Goal: Task Accomplishment & Management: Manage account settings

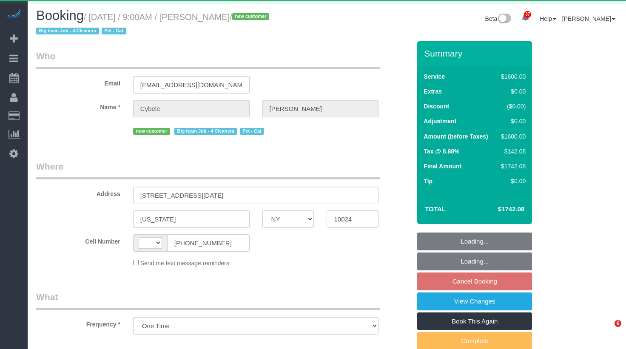
select select "NY"
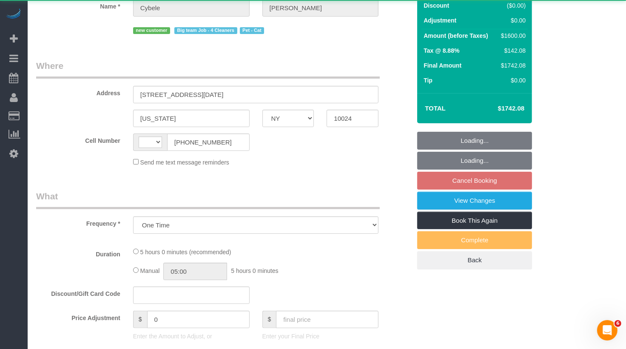
select select "string:[GEOGRAPHIC_DATA]"
select select "4"
select select "300"
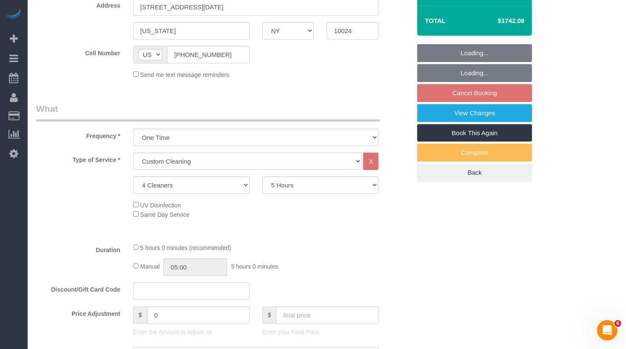
select select "object:1097"
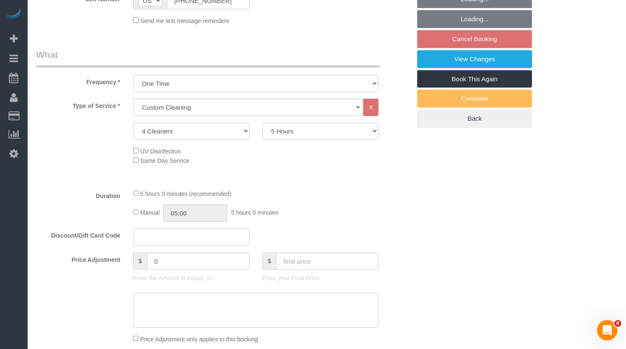
select select "string:stripe-pm_1SFwzW4VGloSiKo7y5h0o3YX"
select select "number:89"
select select "number:71"
select select "number:14"
select select "number:5"
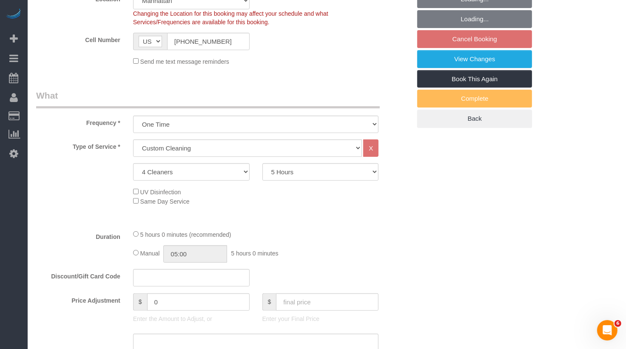
select select "spot2"
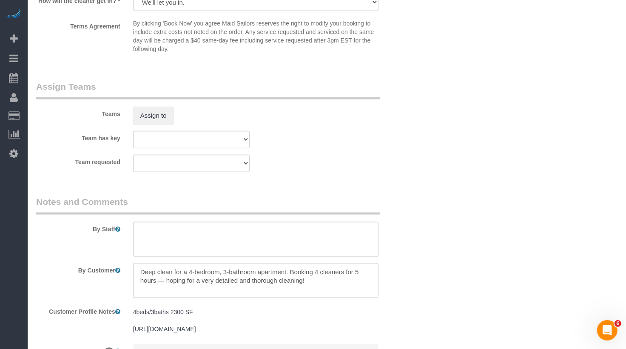
scroll to position [898, 0]
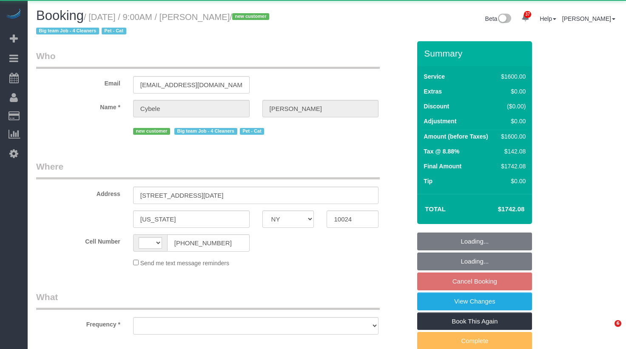
select select "NY"
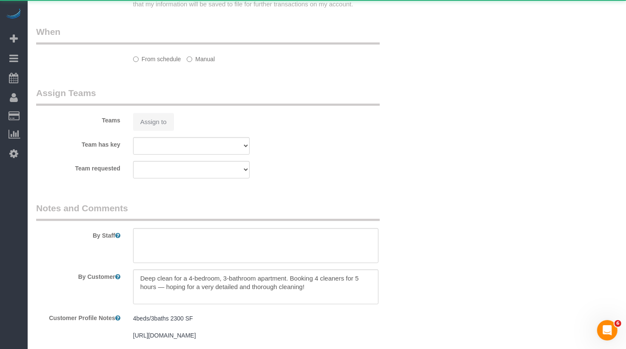
select select "string:[GEOGRAPHIC_DATA]"
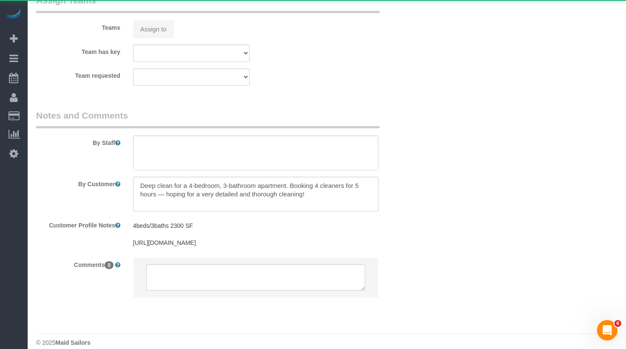
select select "object:817"
select select "4"
select select "300"
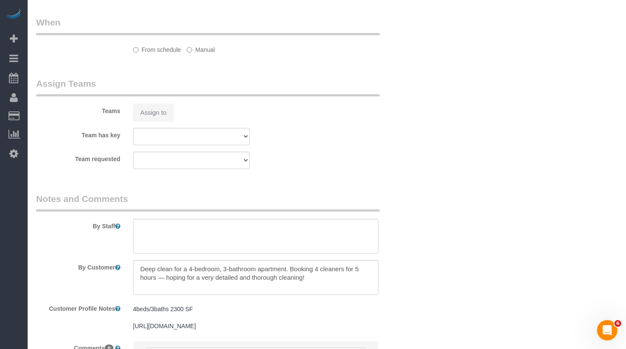
select select "object:952"
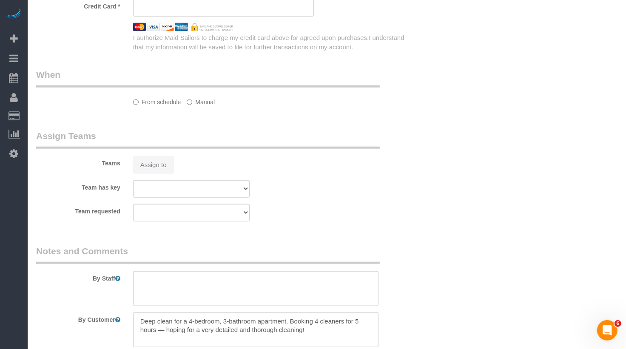
select select "string:stripe-pm_1SFwzW4VGloSiKo7y5h0o3YX"
select select "spot2"
select select "number:89"
select select "number:71"
select select "number:14"
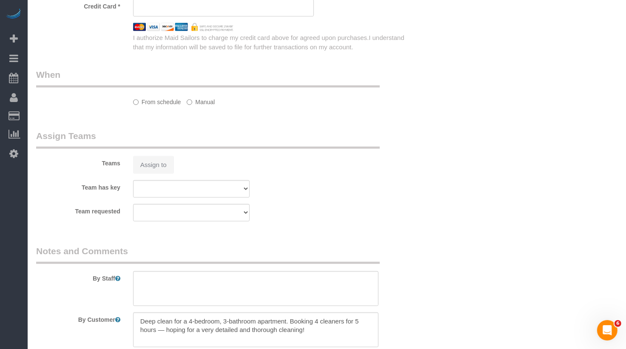
select select "number:5"
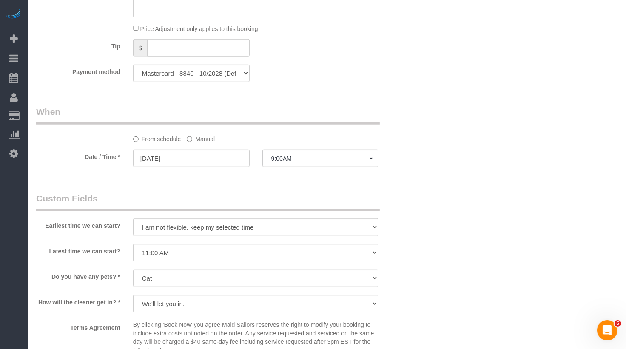
scroll to position [568, 0]
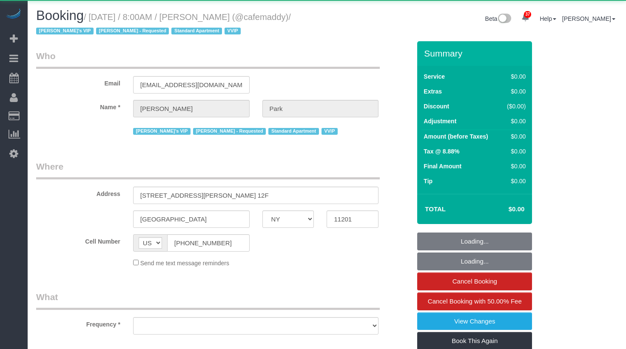
select select "NY"
select select "object:841"
select select "string:stripe-pm_1QeesE4VGloSiKo7ArQpt3e2"
select select "spot1"
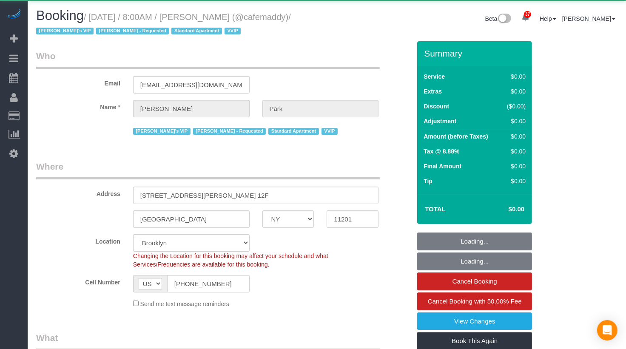
select select "120"
select select "number:57"
select select "number:90"
select select "number:15"
select select "number:5"
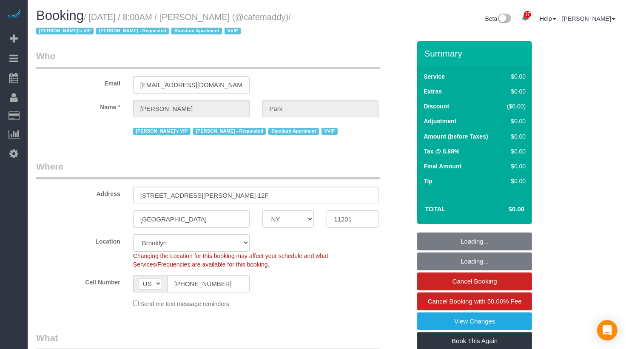
select select "11193"
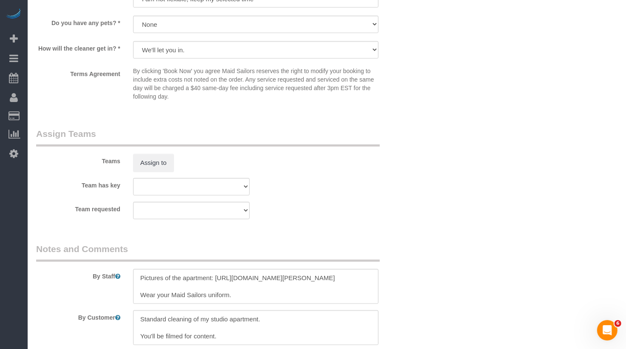
scroll to position [831, 0]
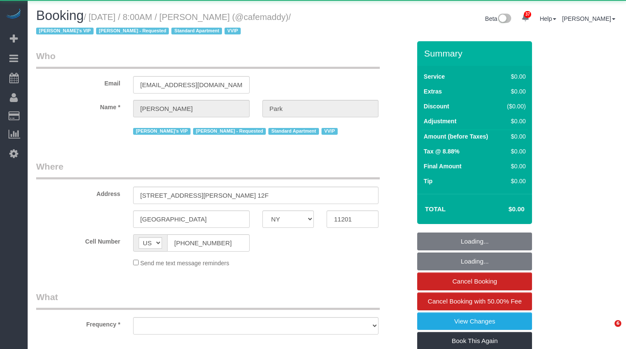
select select "NY"
select select "object:1123"
select select "120"
select select "spot1"
select select "number:57"
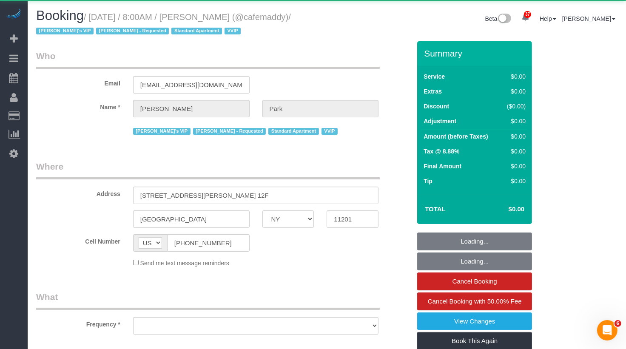
select select "number:90"
select select "number:15"
select select "number:5"
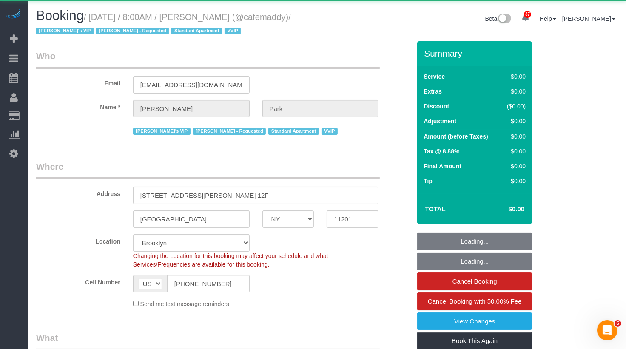
select select "string:stripe-pm_1QeesE4VGloSiKo7ArQpt3e2"
select select "11193"
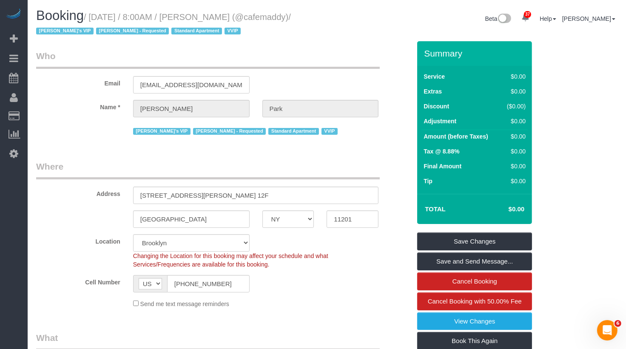
drag, startPoint x: 260, startPoint y: 16, endPoint x: 208, endPoint y: 15, distance: 51.9
click at [208, 15] on small "/ October 09, 2025 / 8:00AM / Madeline Park (@cafemaddy) / Jacky's VIP Marlenyn…" at bounding box center [163, 24] width 255 height 24
copy small "Madeline Park"
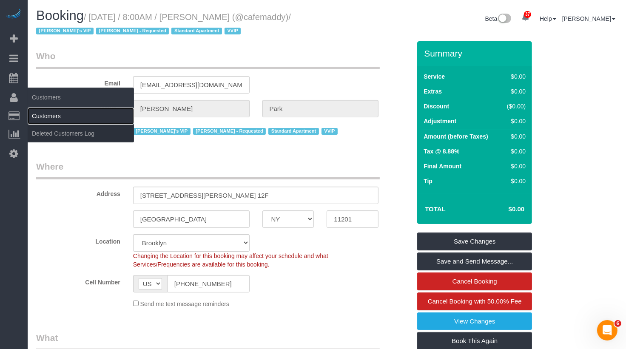
click at [59, 116] on link "Customers" at bounding box center [81, 116] width 106 height 17
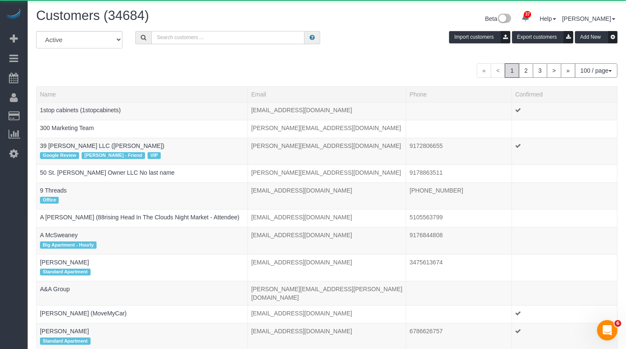
click at [199, 35] on input "text" at bounding box center [228, 37] width 154 height 13
paste input "Madeline Park"
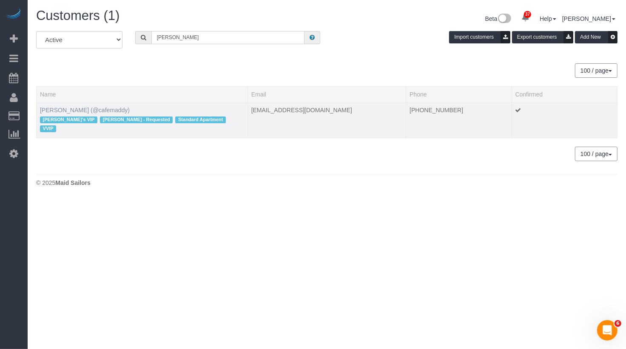
type input "Madeline Park"
click at [71, 108] on link "[PERSON_NAME] (@cafemaddy)" at bounding box center [85, 110] width 90 height 7
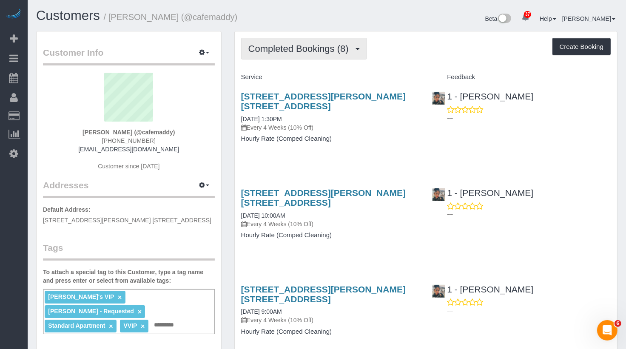
click at [326, 50] on span "Completed Bookings (8)" at bounding box center [300, 48] width 105 height 11
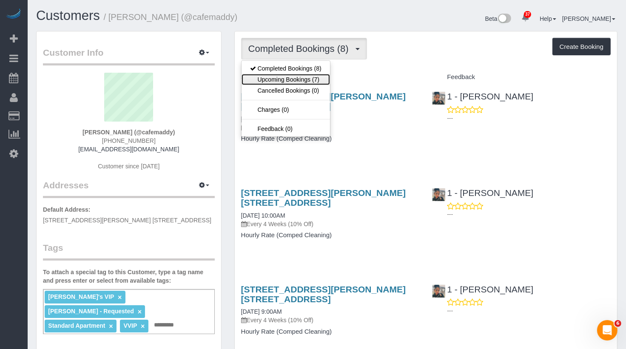
click at [314, 79] on link "Upcoming Bookings (7)" at bounding box center [286, 79] width 89 height 11
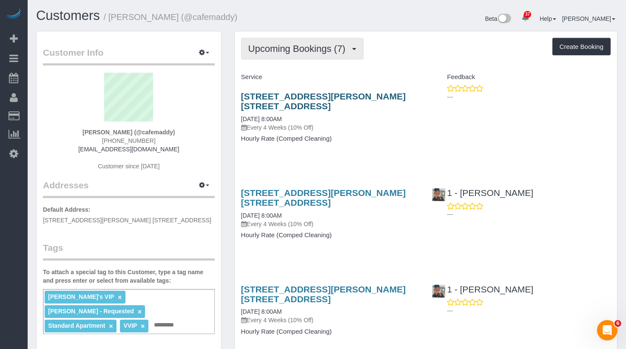
click at [294, 52] on span "Upcoming Bookings (7)" at bounding box center [299, 48] width 102 height 11
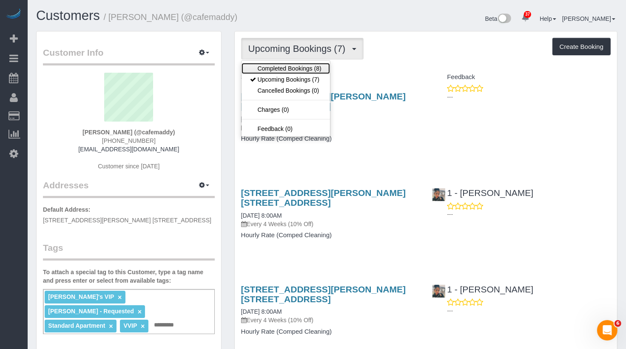
click at [284, 66] on link "Completed Bookings (8)" at bounding box center [286, 68] width 89 height 11
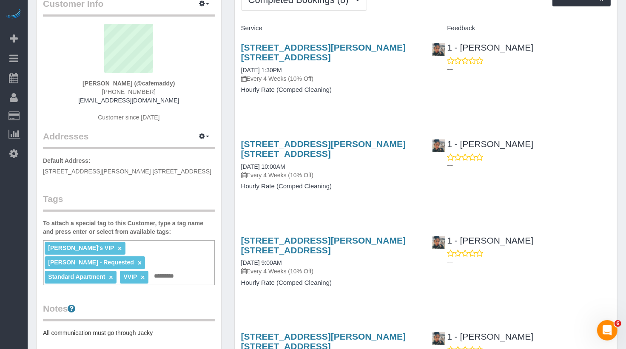
scroll to position [50, 0]
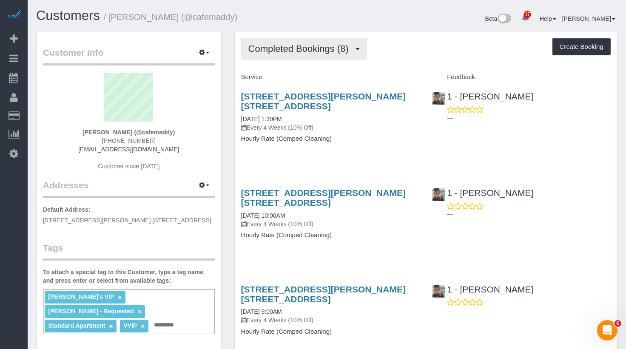
click at [301, 46] on span "Completed Bookings (8)" at bounding box center [300, 48] width 105 height 11
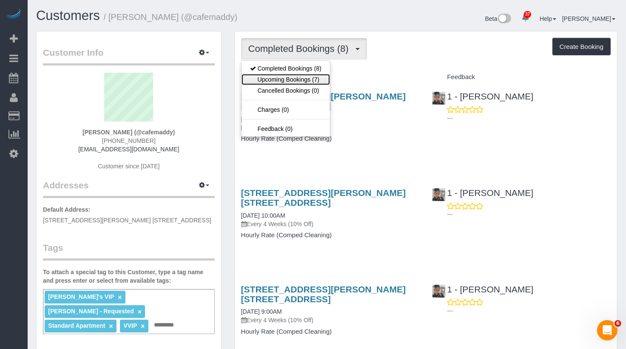
click at [300, 79] on link "Upcoming Bookings (7)" at bounding box center [286, 79] width 89 height 11
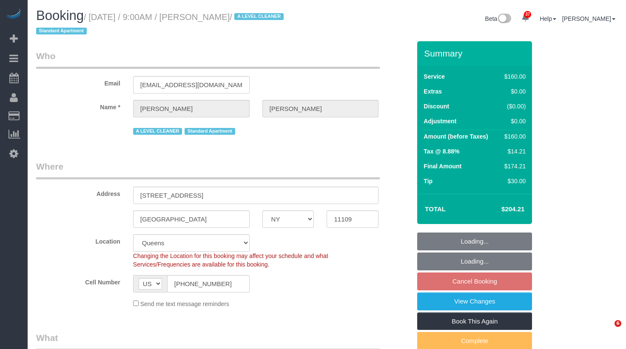
select select "NY"
select select "string:stripe-pm_1Pzh9G4VGloSiKo7QgE86W0f"
select select "spot2"
select select "number:89"
select select "number:90"
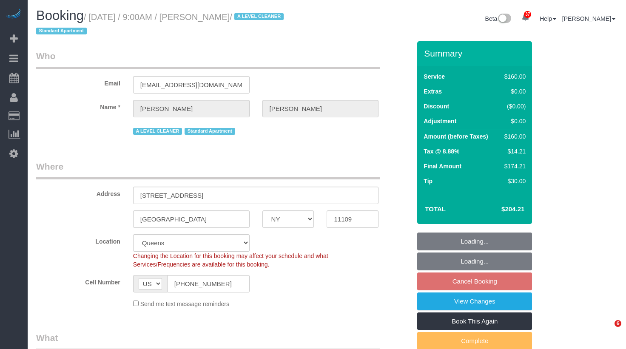
select select "number:15"
select select "number:5"
select select "object:1050"
